Goal: Task Accomplishment & Management: Manage account settings

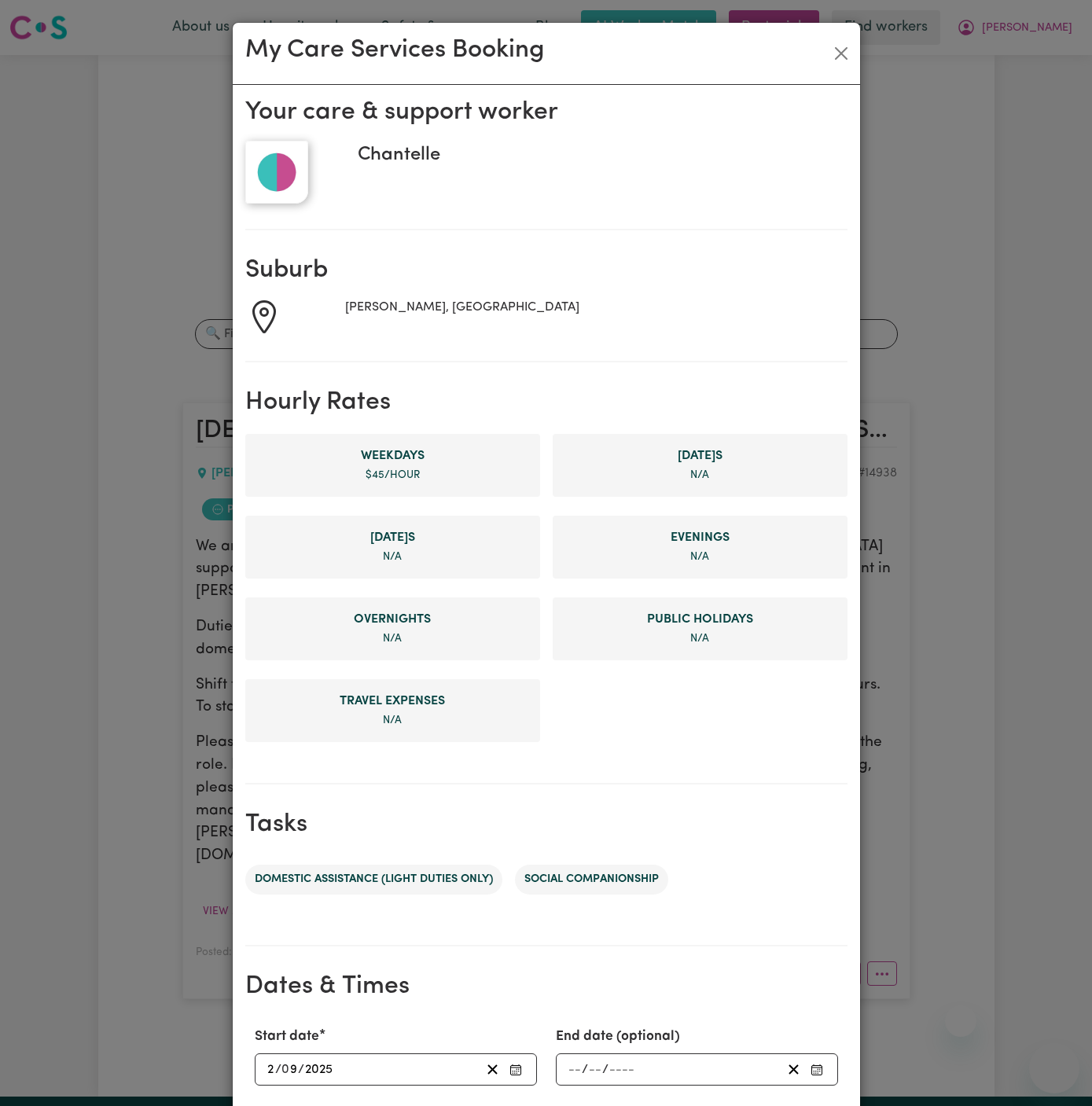
select select "pm"
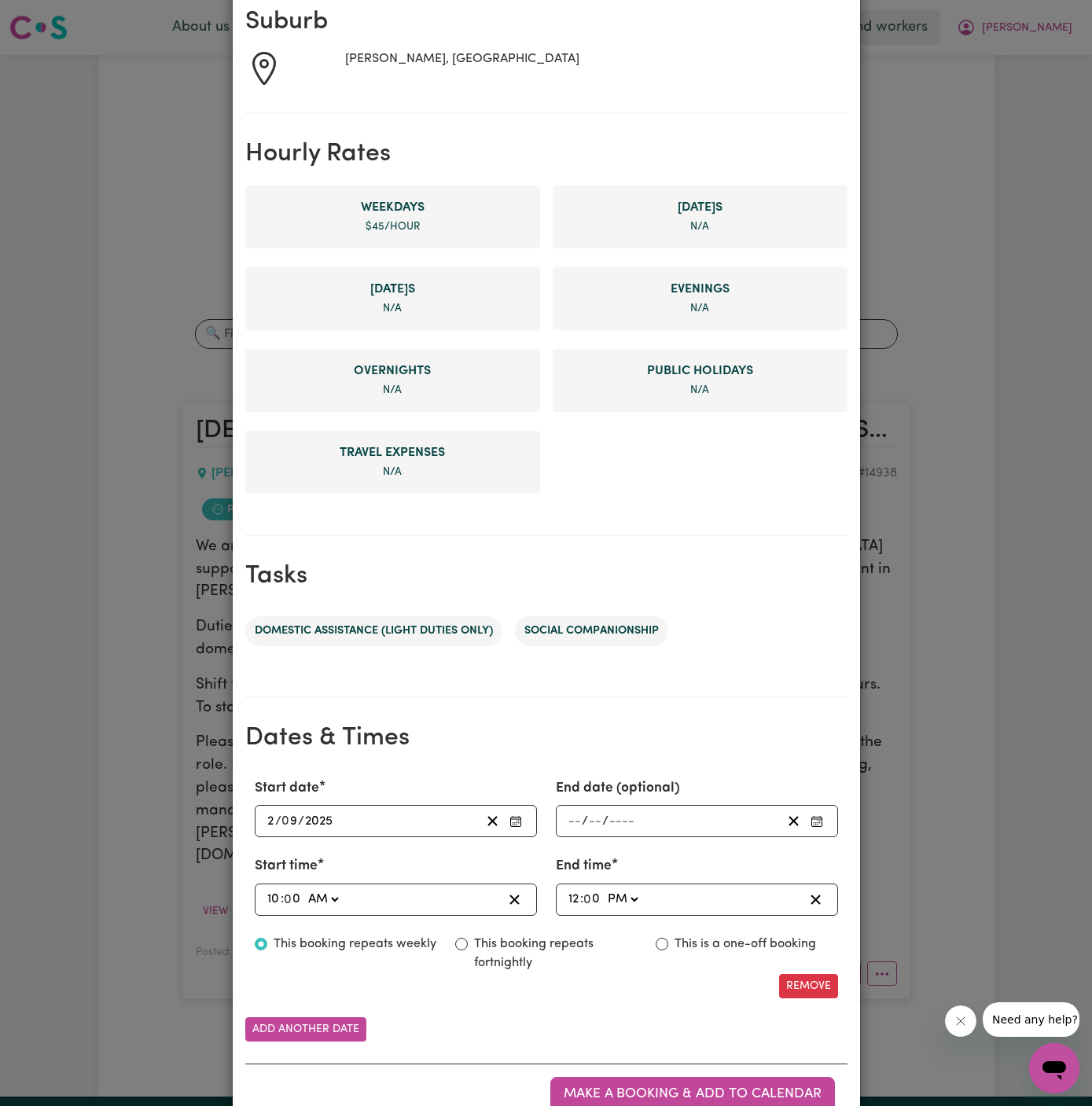
scroll to position [42, 0]
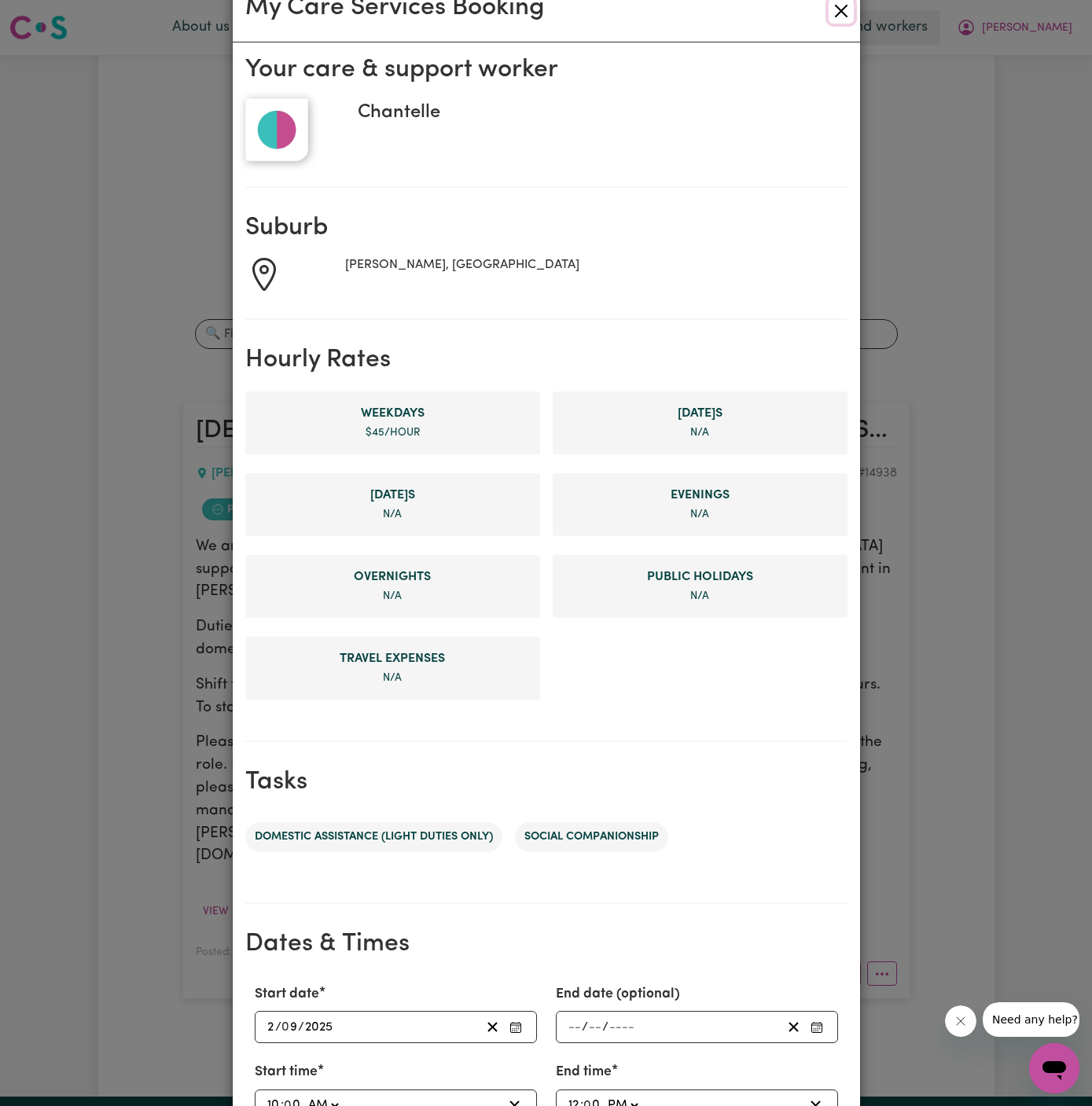
click at [836, 22] on button "Close" at bounding box center [841, 11] width 25 height 25
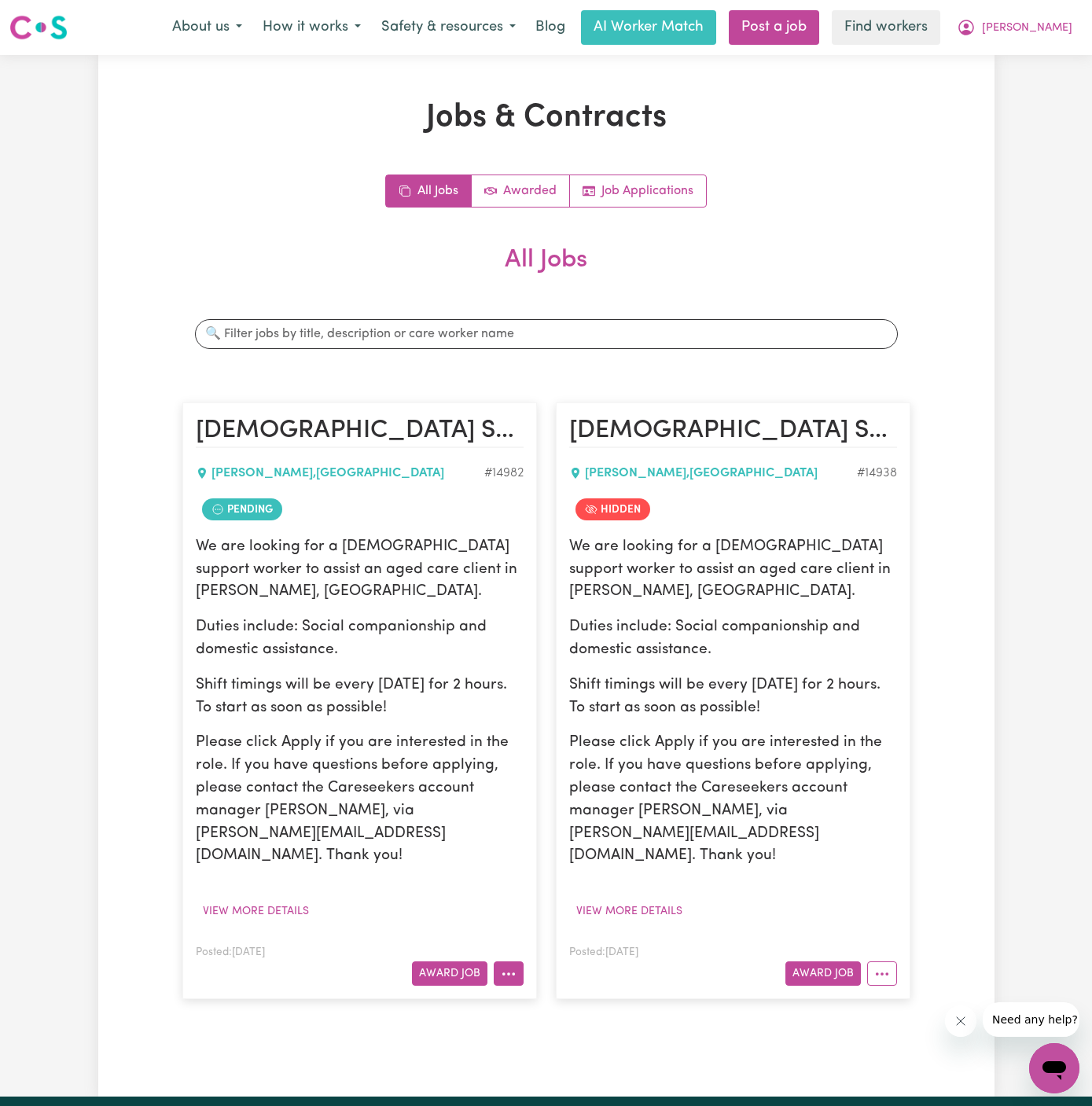
click at [511, 962] on button "More options" at bounding box center [508, 974] width 30 height 24
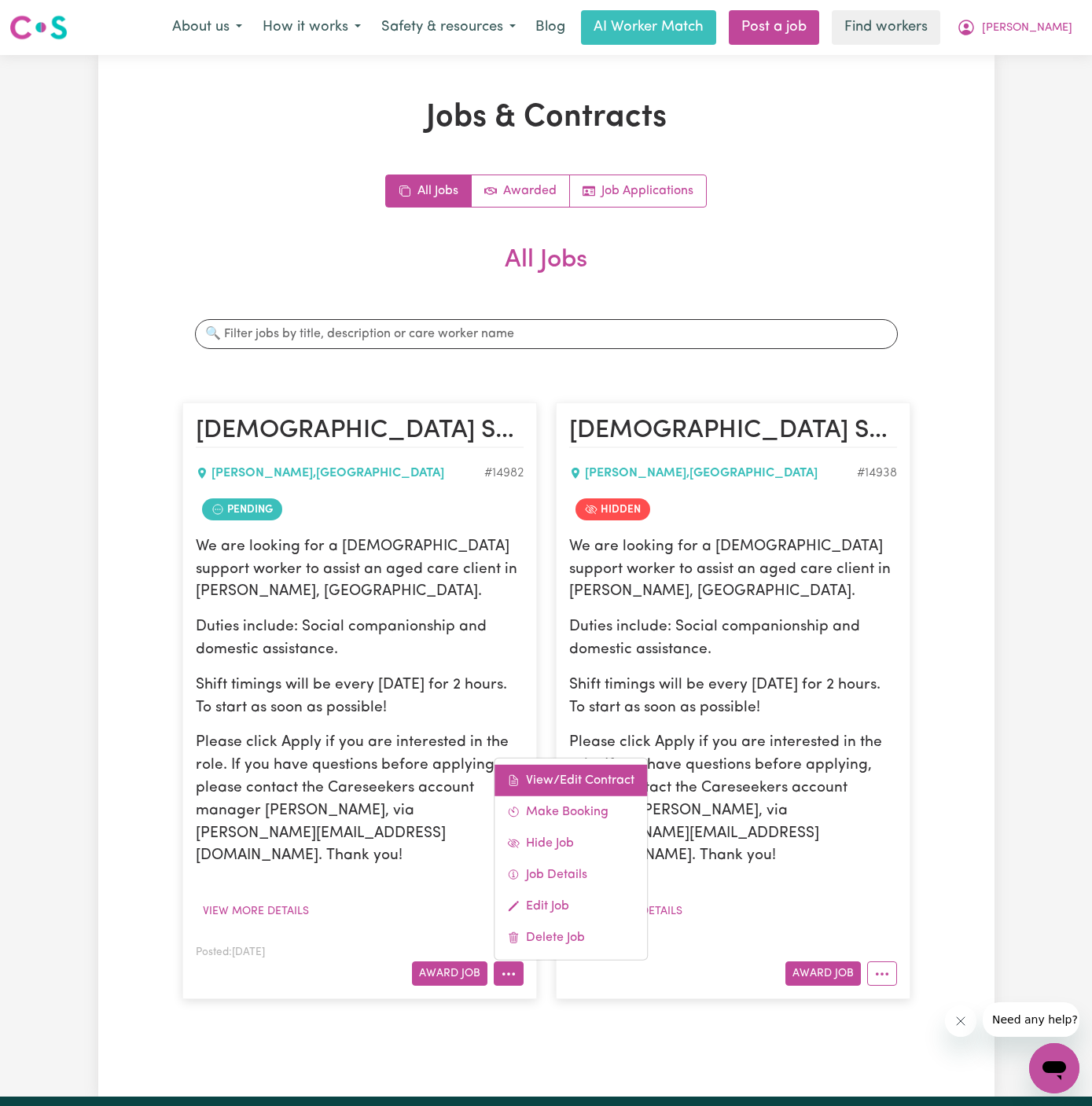
click at [568, 765] on link "View/Edit Contract" at bounding box center [571, 781] width 153 height 31
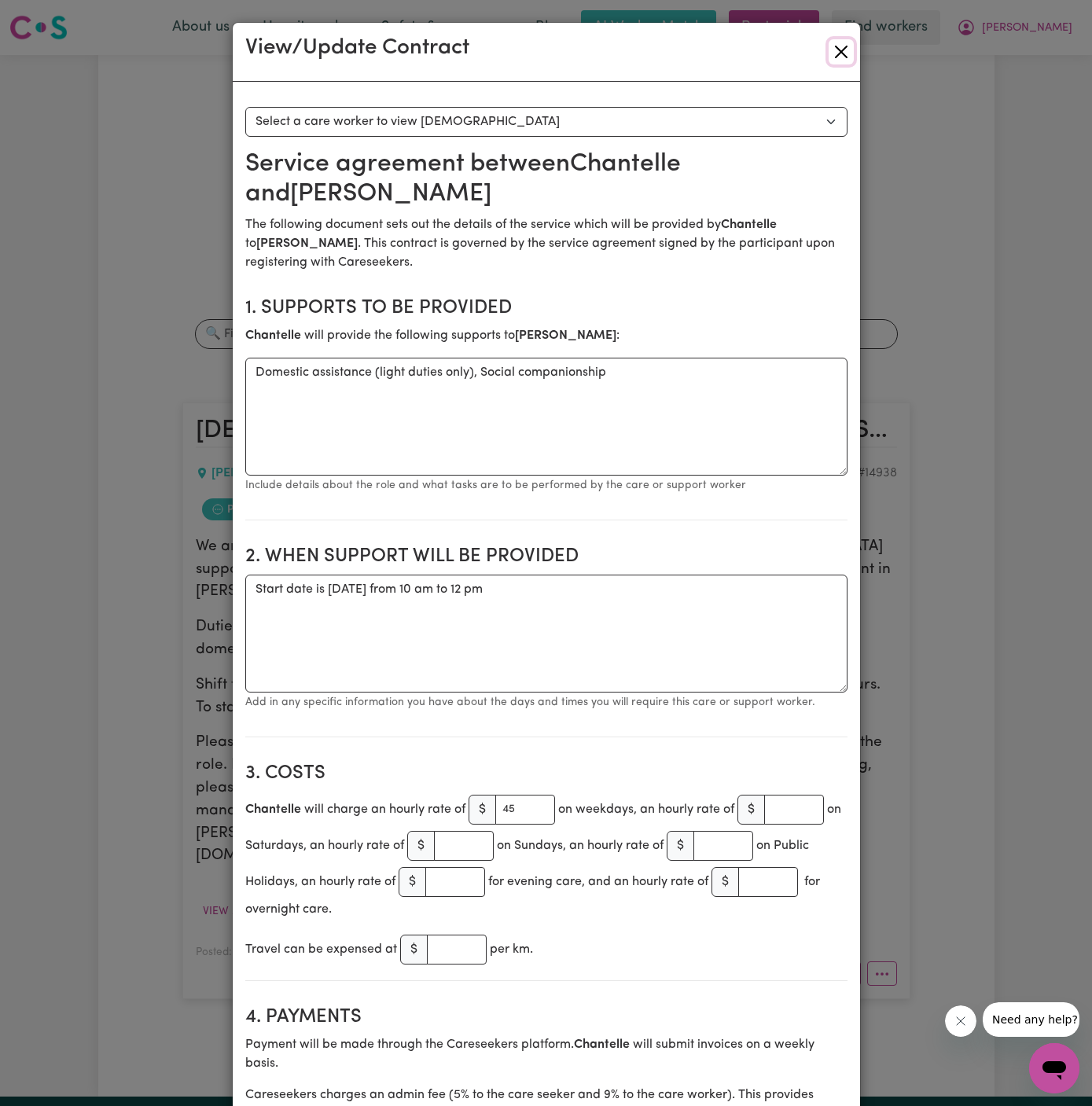
click at [842, 59] on button "Close" at bounding box center [841, 52] width 25 height 25
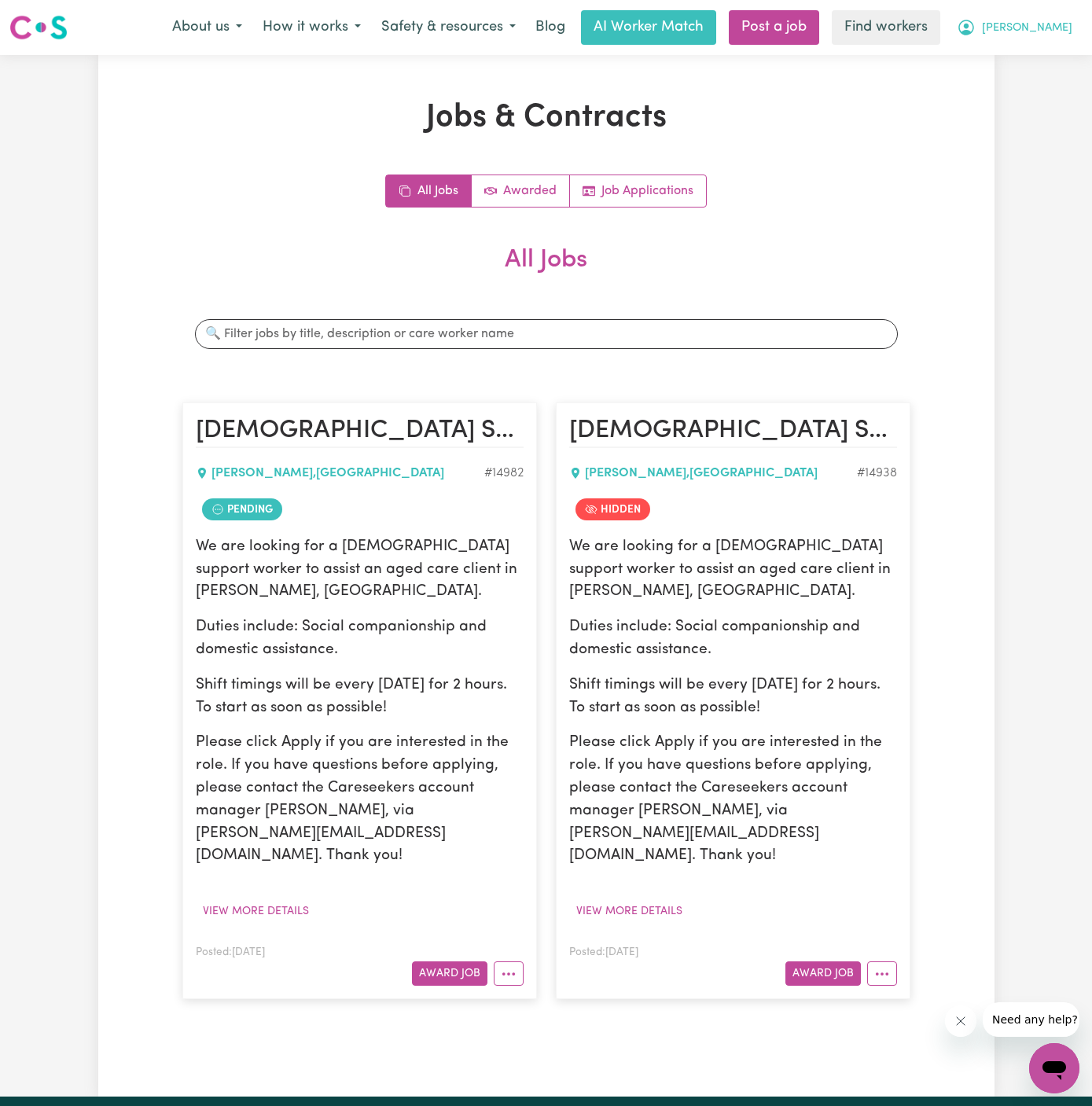
click at [1056, 25] on span "[PERSON_NAME]" at bounding box center [1027, 28] width 90 height 18
click at [1050, 48] on link "My Dashboard" at bounding box center [1020, 61] width 124 height 30
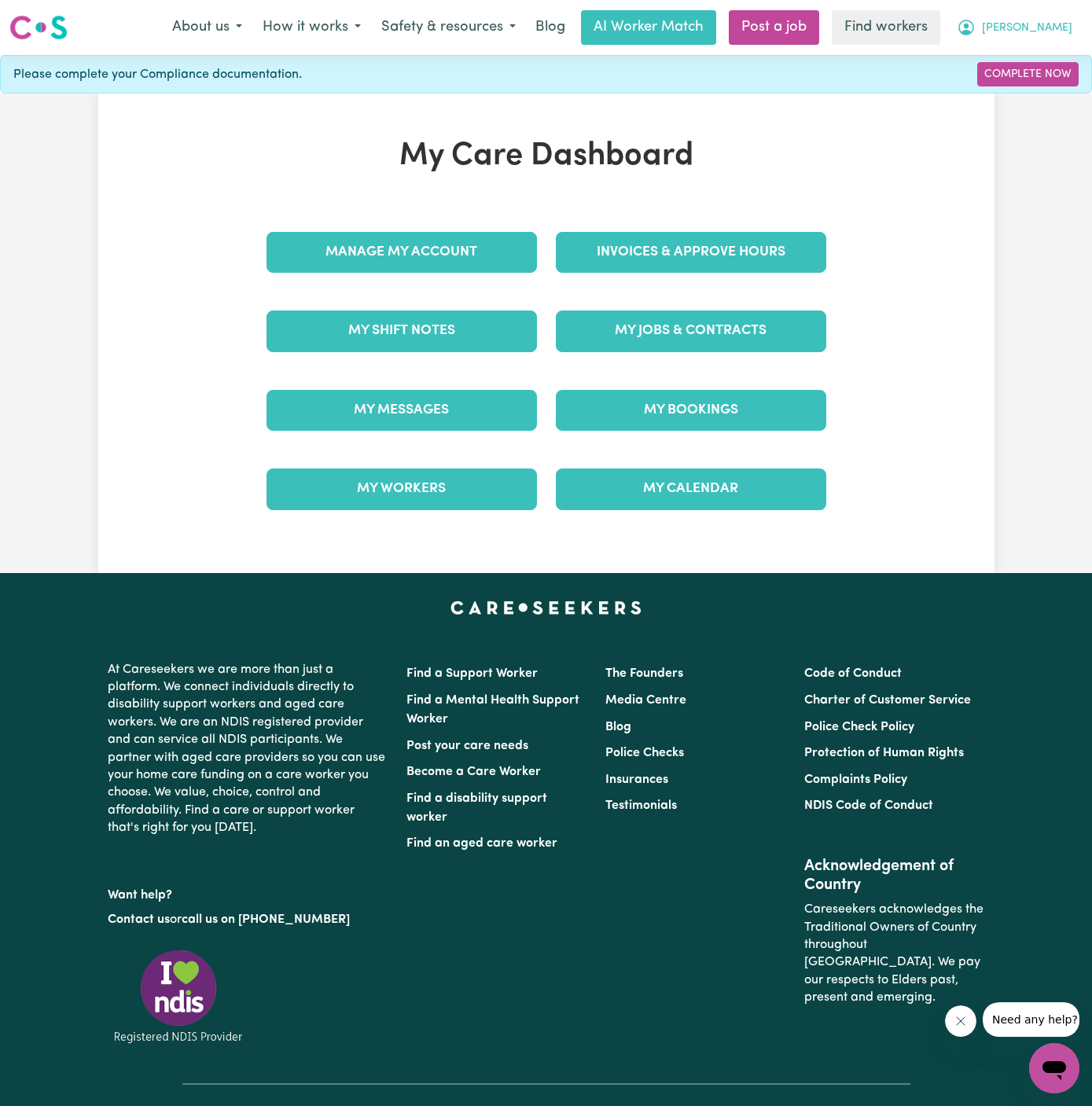
click at [1060, 28] on span "[PERSON_NAME]" at bounding box center [1027, 28] width 90 height 18
click at [1026, 86] on link "Logout" at bounding box center [1020, 90] width 124 height 30
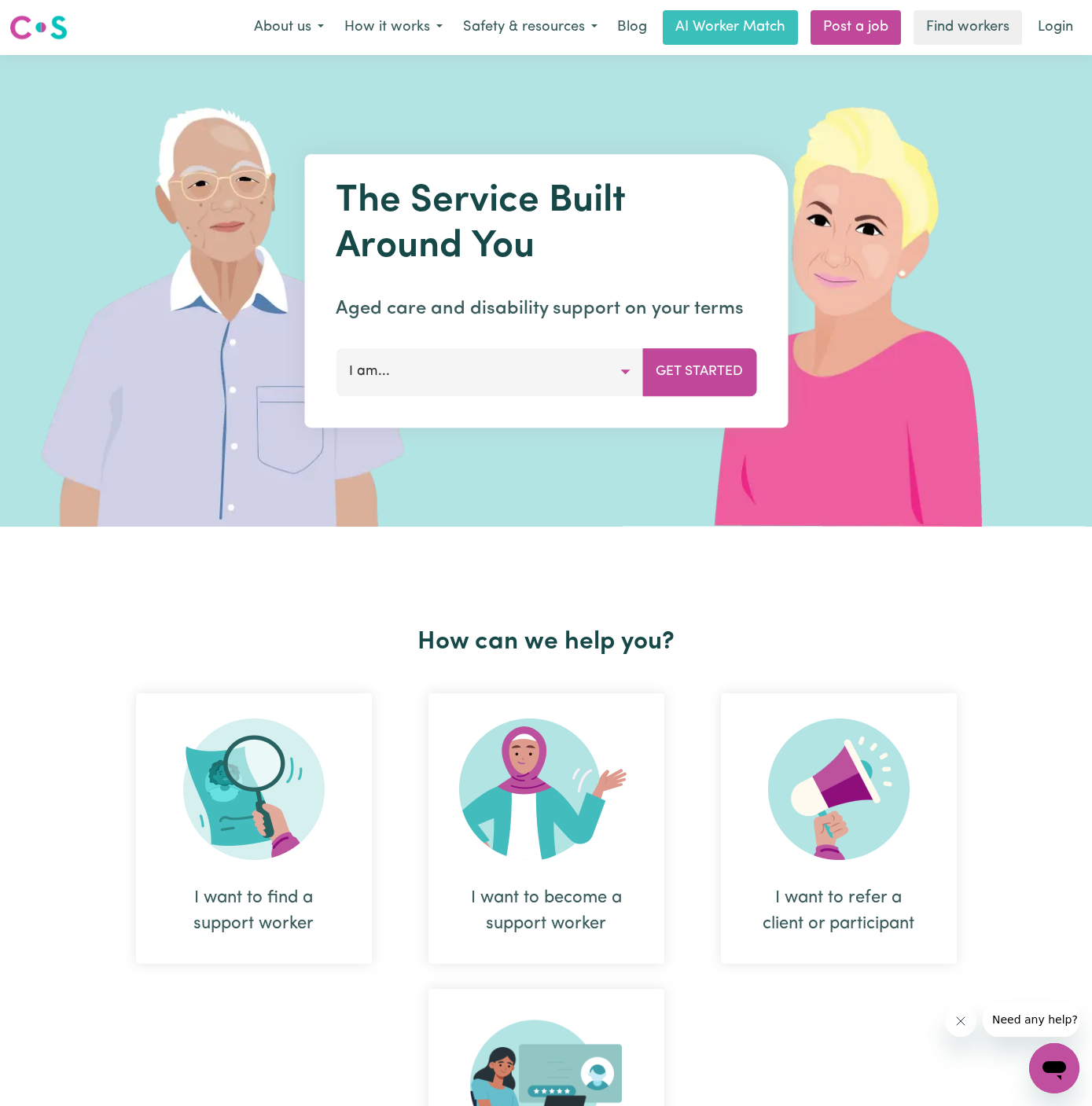
click at [1026, 86] on img at bounding box center [858, 291] width 468 height 472
click at [1066, 32] on link "Login" at bounding box center [1055, 26] width 54 height 34
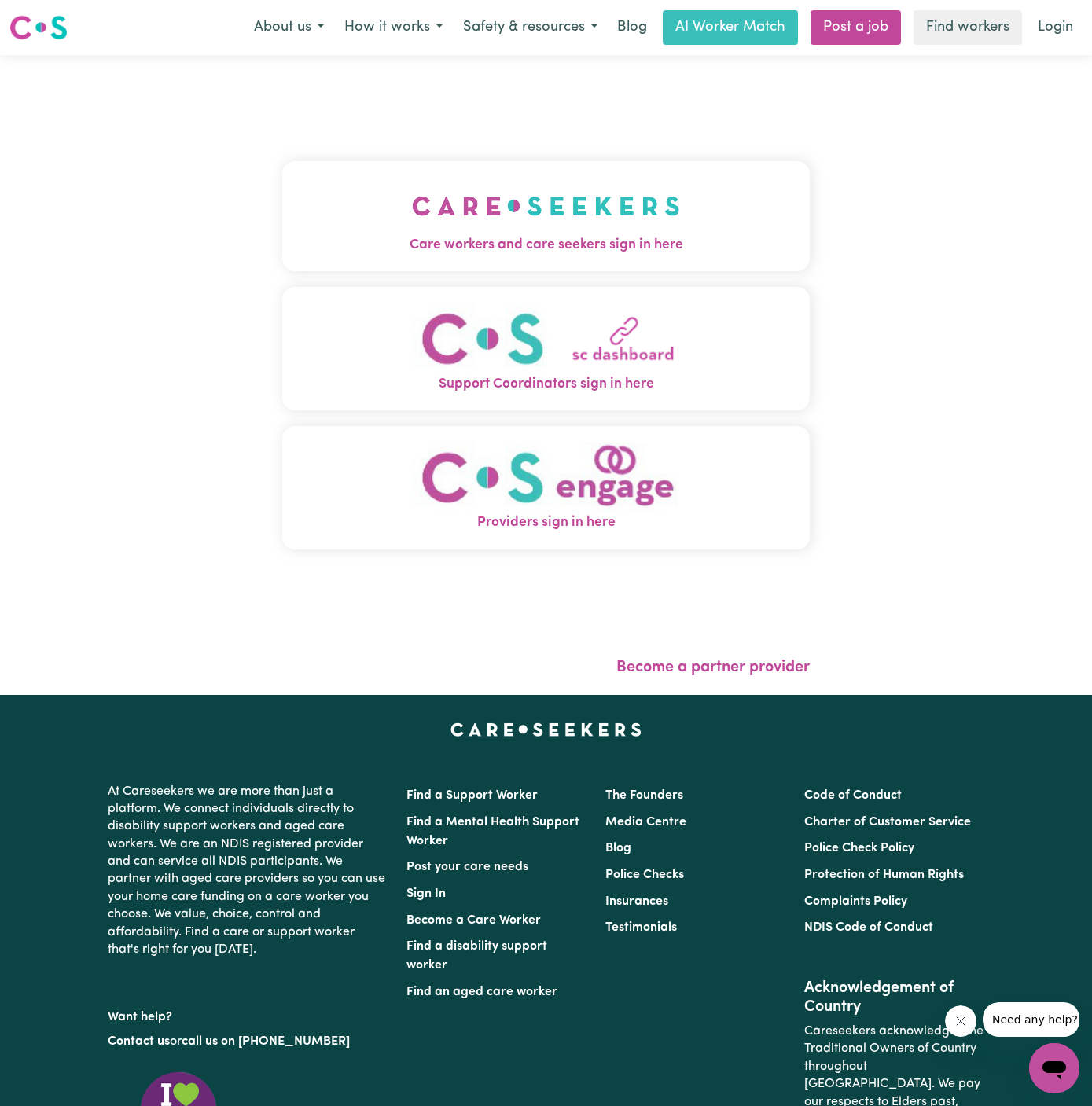
click at [564, 200] on img "Care workers and care seekers sign in here" at bounding box center [546, 206] width 268 height 58
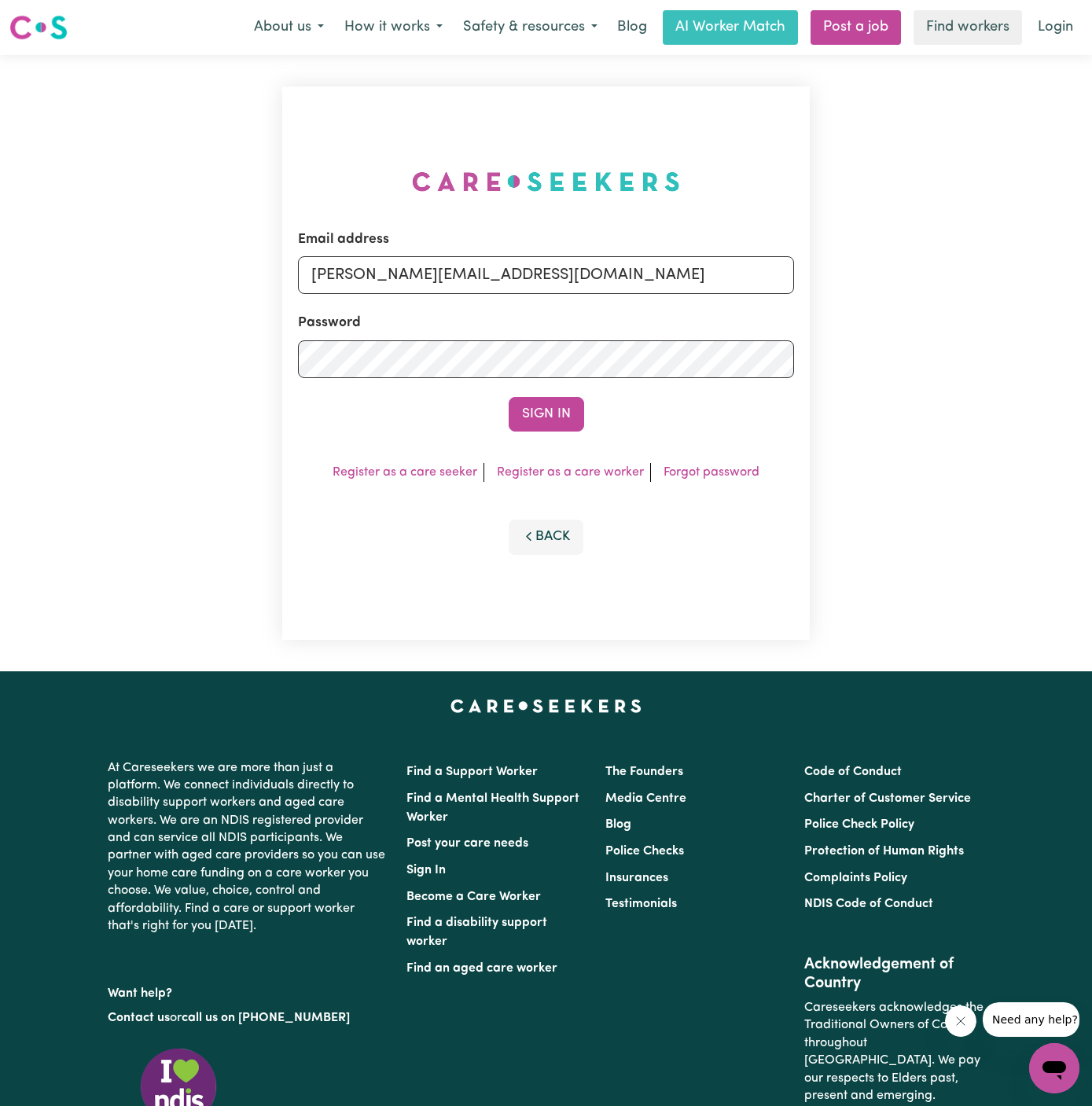
click at [687, 251] on div "Email address [PERSON_NAME][EMAIL_ADDRESS][DOMAIN_NAME]" at bounding box center [546, 262] width 496 height 65
click at [579, 270] on input "[PERSON_NAME][EMAIL_ADDRESS][DOMAIN_NAME]" at bounding box center [546, 275] width 496 height 38
drag, startPoint x: 387, startPoint y: 274, endPoint x: 840, endPoint y: 278, distance: 453.0
click at [840, 278] on div "Email address [EMAIL_ADDRESS][DOMAIN_NAME] Password Sign In Register as a care …" at bounding box center [546, 362] width 1092 height 616
drag, startPoint x: 392, startPoint y: 274, endPoint x: 813, endPoint y: 274, distance: 421.0
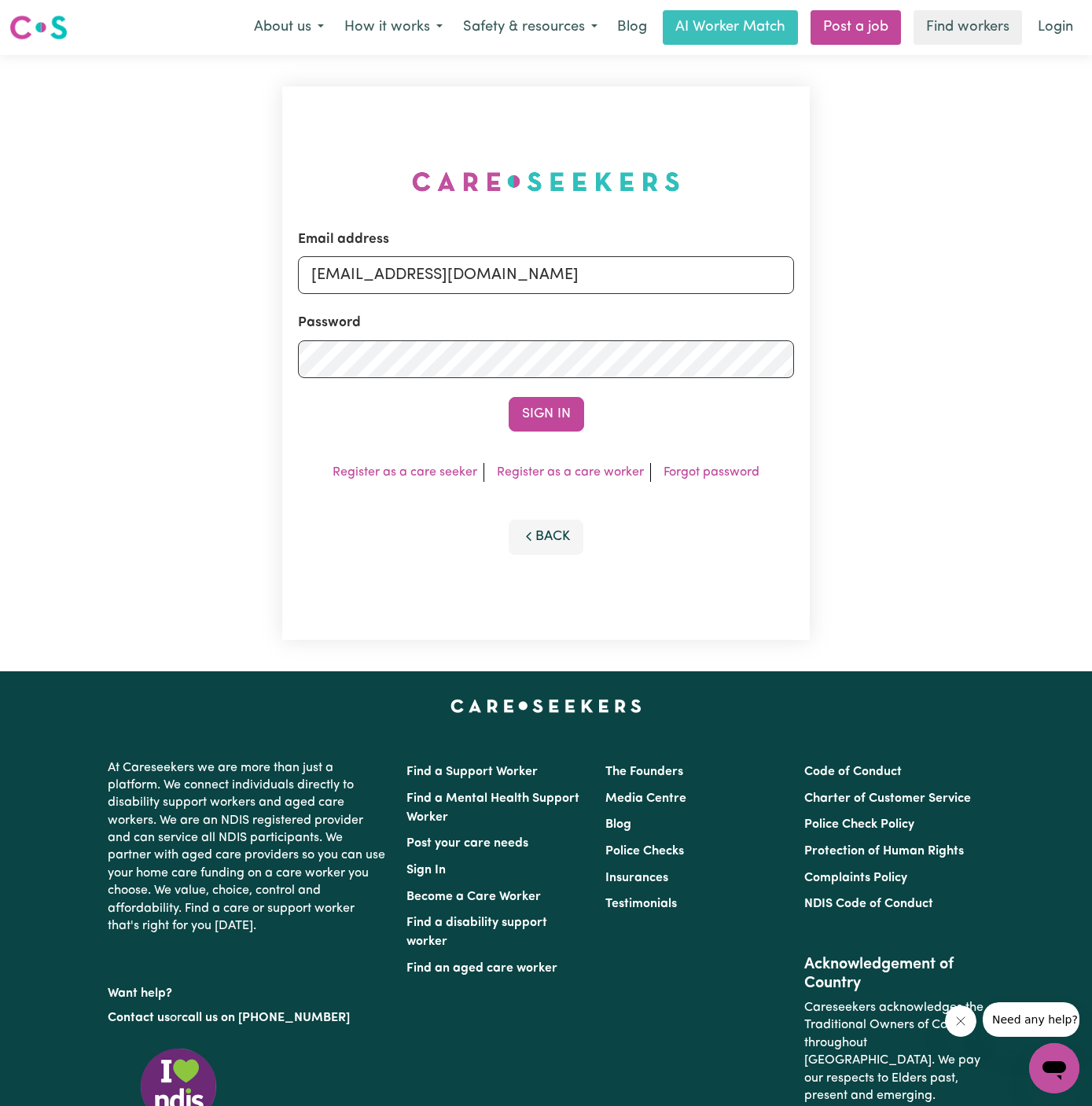
click at [813, 274] on div "Email address [EMAIL_ADDRESS][DOMAIN_NAME] Password Sign In Register as a care …" at bounding box center [546, 362] width 546 height 616
type input "[EMAIL_ADDRESS][DOMAIN_NAME]"
click at [554, 424] on button "Sign In" at bounding box center [546, 413] width 75 height 34
